Goal: Task Accomplishment & Management: Use online tool/utility

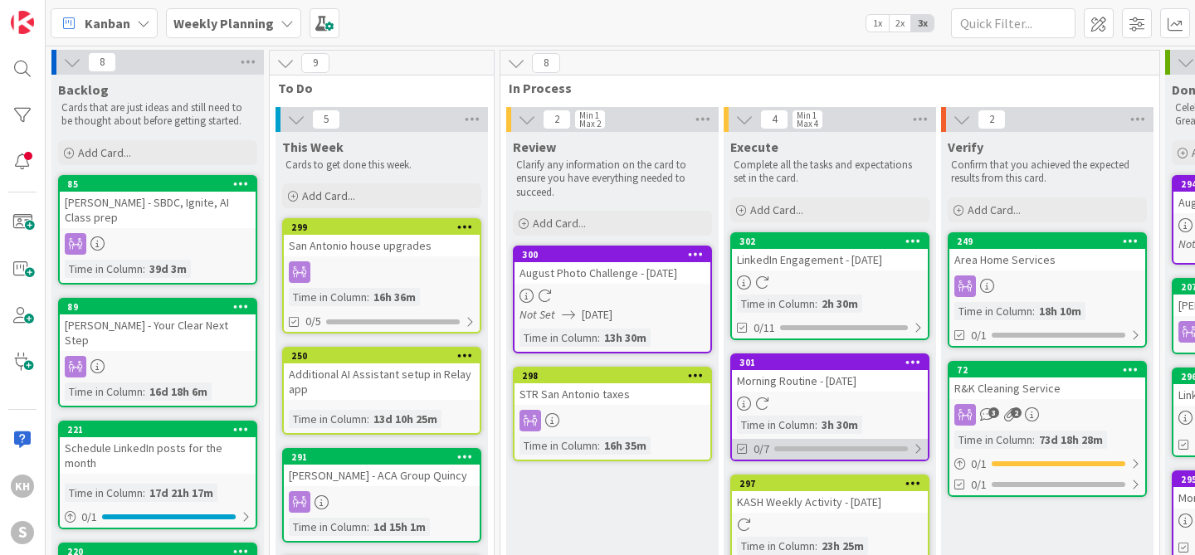
click at [916, 447] on div at bounding box center [918, 448] width 10 height 13
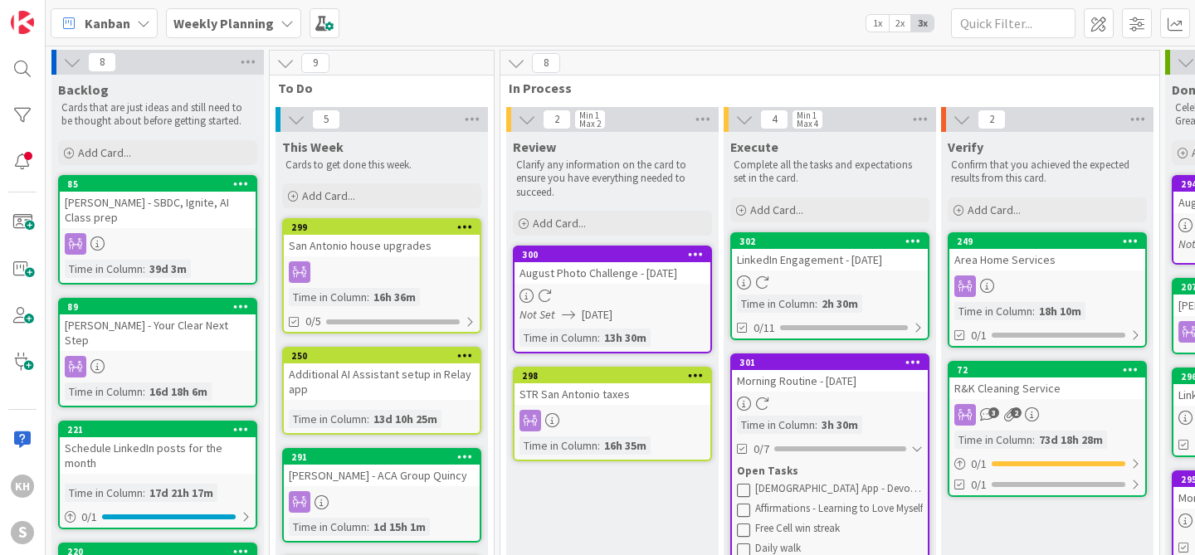
click at [744, 488] on icon at bounding box center [743, 489] width 13 height 13
click at [746, 527] on icon at bounding box center [743, 529] width 13 height 13
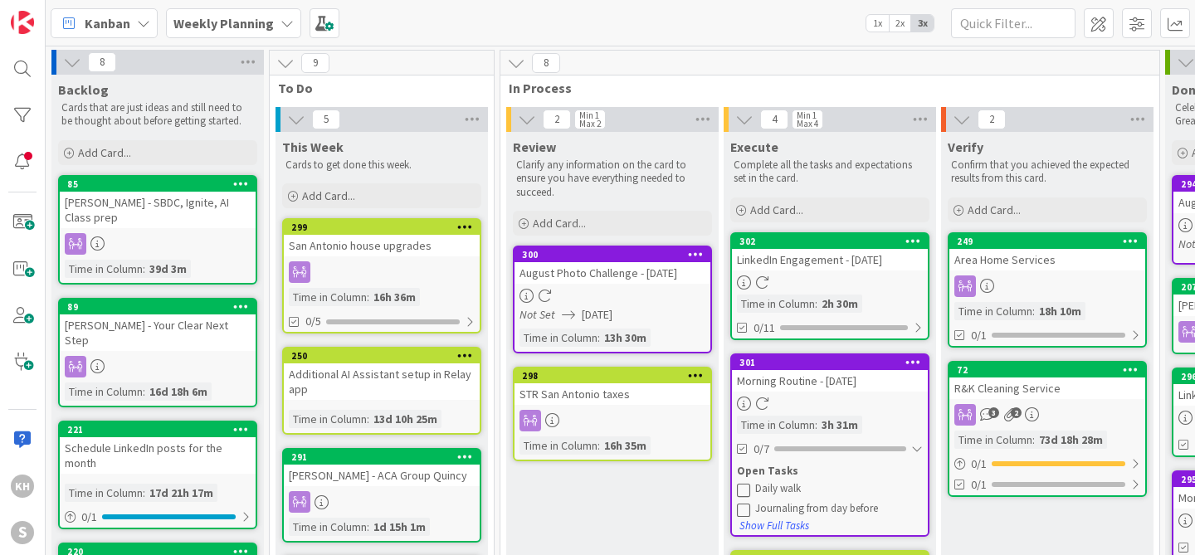
click at [744, 507] on icon at bounding box center [743, 509] width 13 height 13
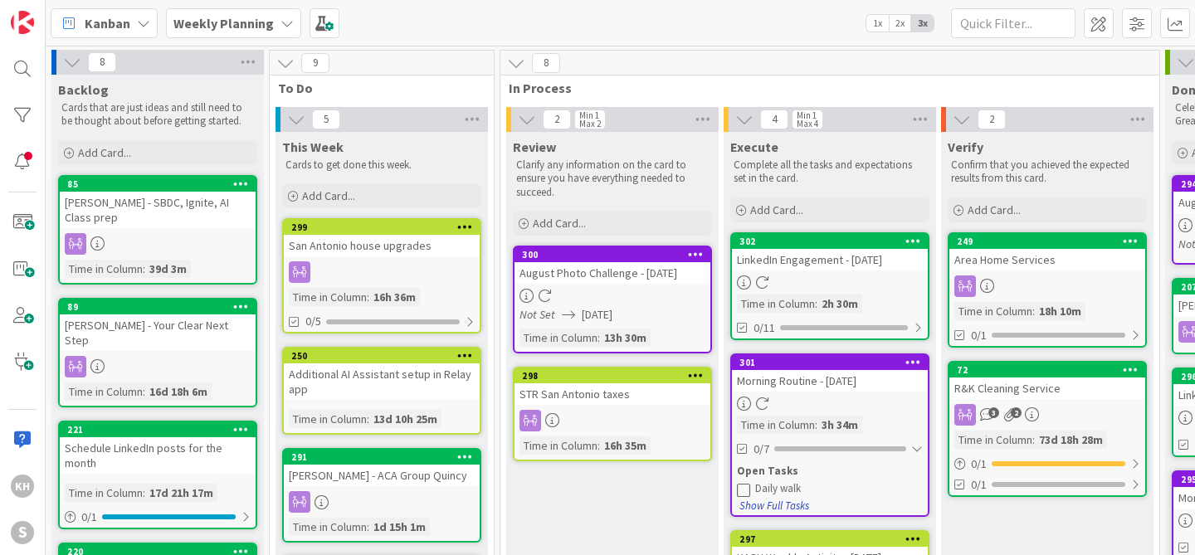
click at [793, 503] on button "Show Full Tasks" at bounding box center [774, 506] width 71 height 18
click at [913, 363] on icon at bounding box center [913, 362] width 16 height 12
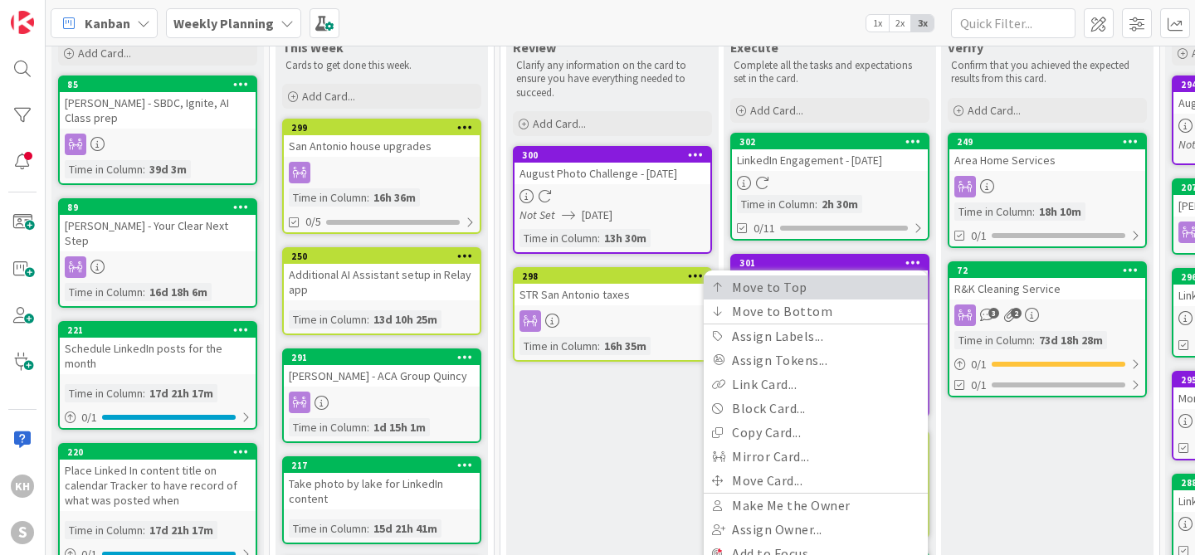
scroll to position [133, 0]
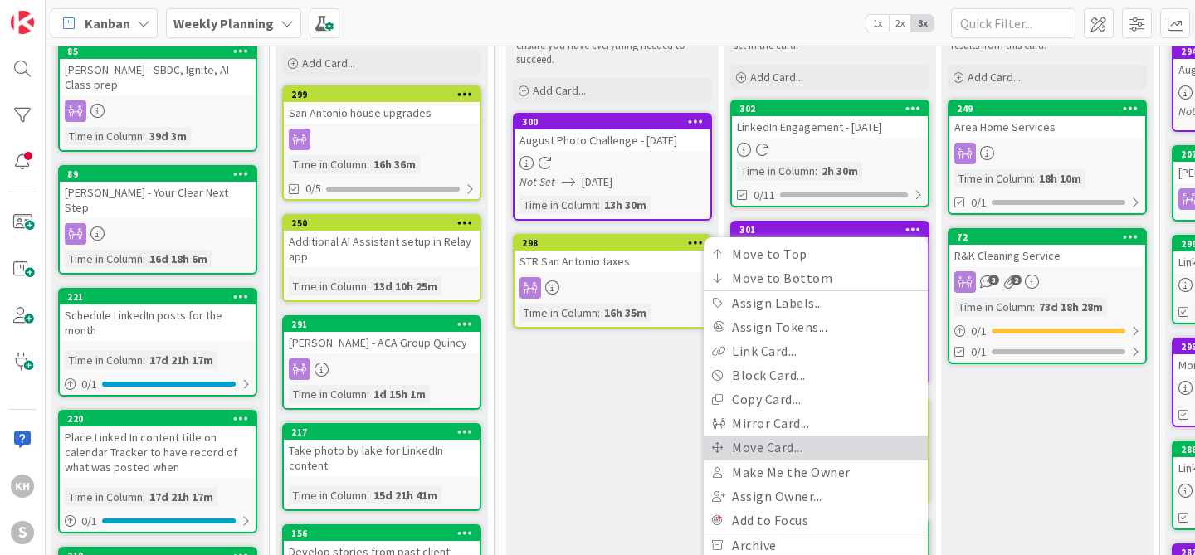
click at [793, 442] on link "Move Card..." at bounding box center [816, 448] width 224 height 24
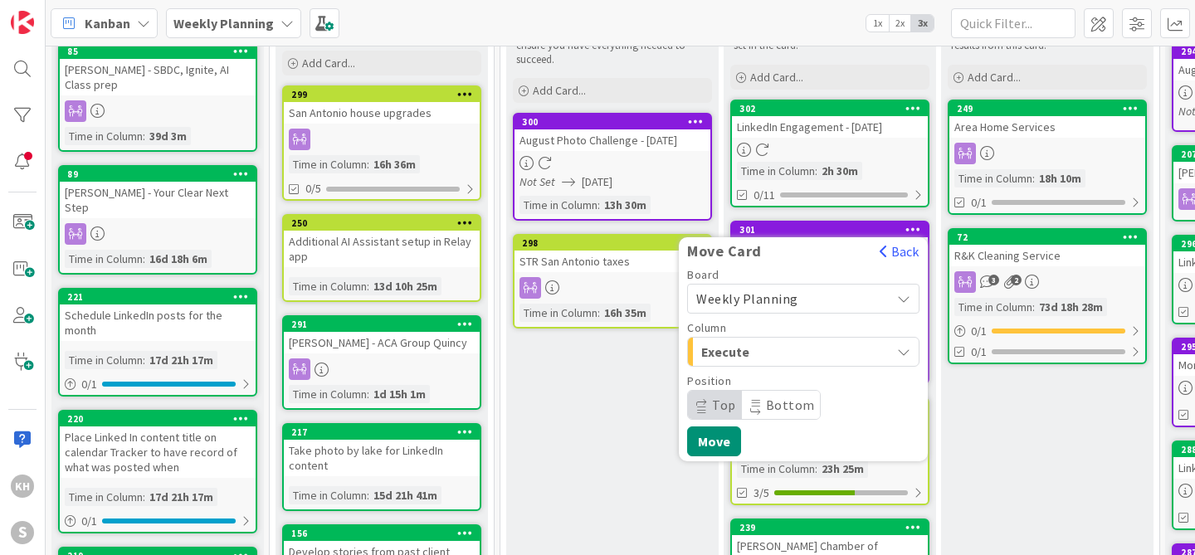
click at [903, 352] on icon "button" at bounding box center [903, 351] width 13 height 13
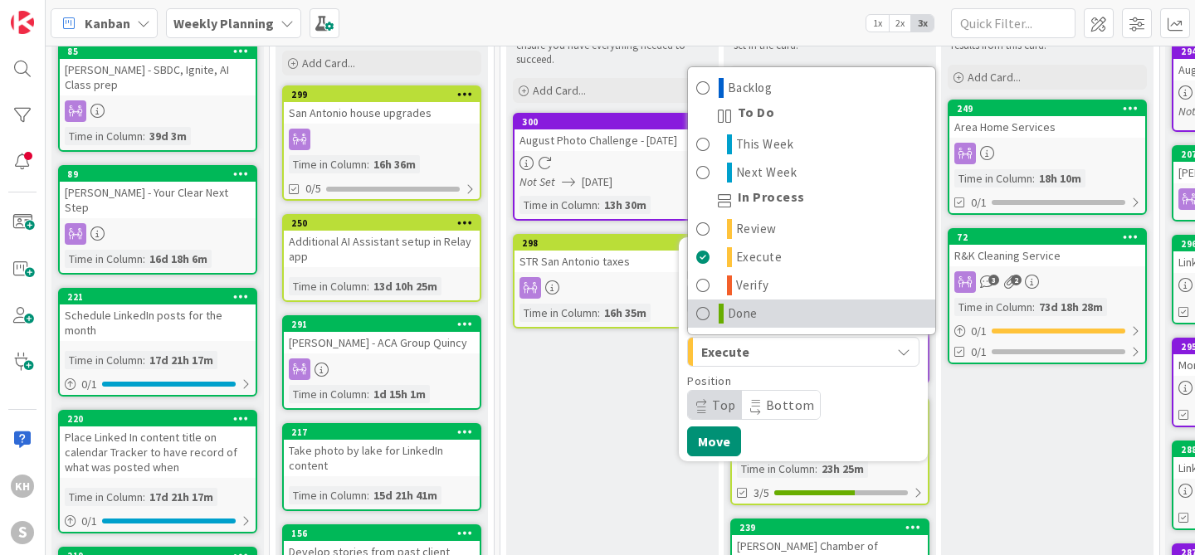
click at [887, 318] on link "Done" at bounding box center [811, 314] width 247 height 28
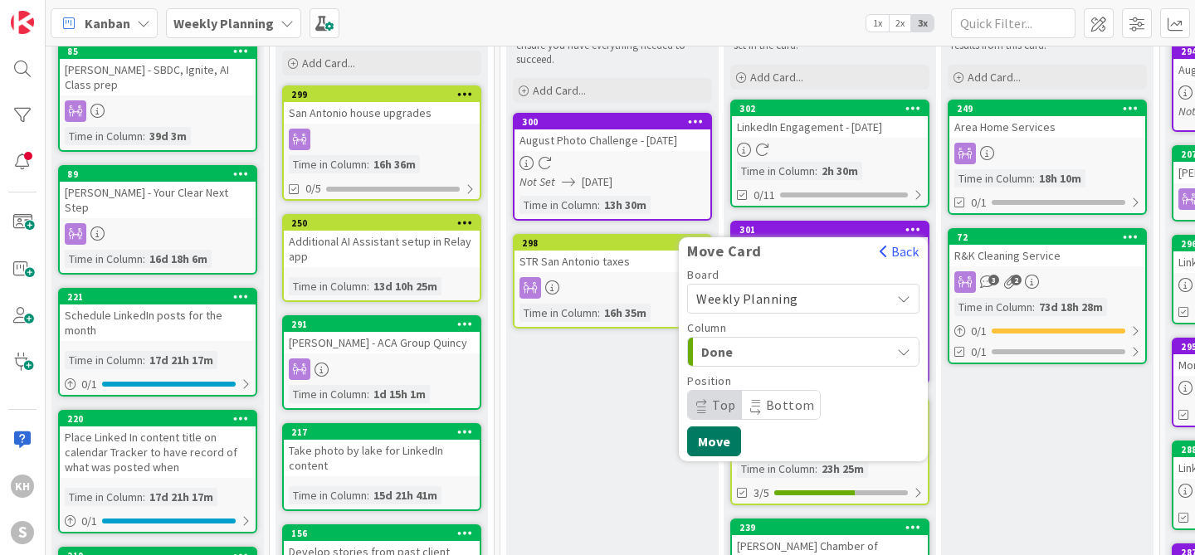
click at [713, 442] on button "Move" at bounding box center [714, 442] width 54 height 30
